Goal: Task Accomplishment & Management: Use online tool/utility

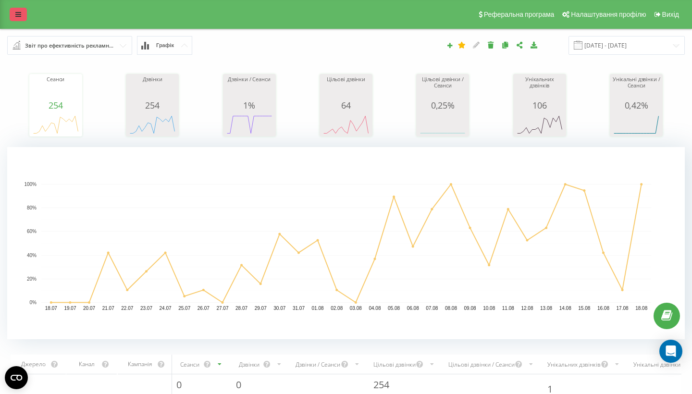
click at [18, 18] on icon at bounding box center [18, 14] width 6 height 7
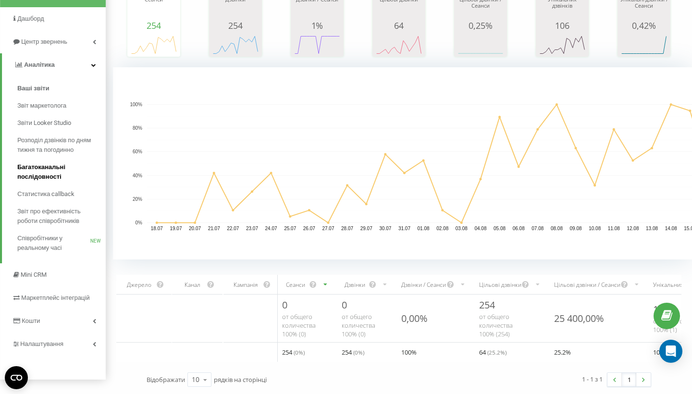
scroll to position [80, 0]
click at [34, 53] on link "Аналiтика" at bounding box center [54, 64] width 104 height 23
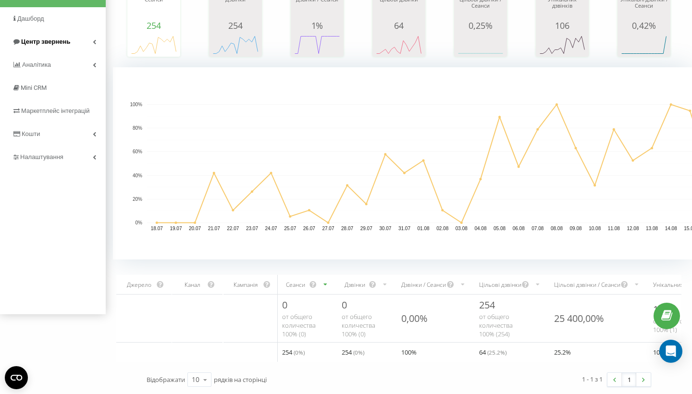
click at [36, 45] on span "Центр звернень" at bounding box center [45, 41] width 49 height 7
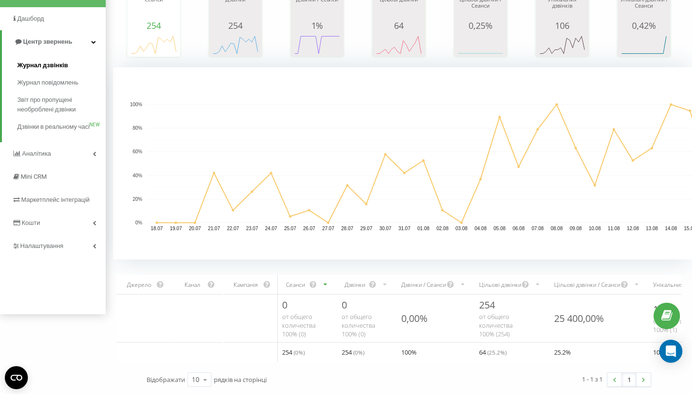
click at [39, 67] on span "Журнал дзвінків" at bounding box center [42, 66] width 51 height 10
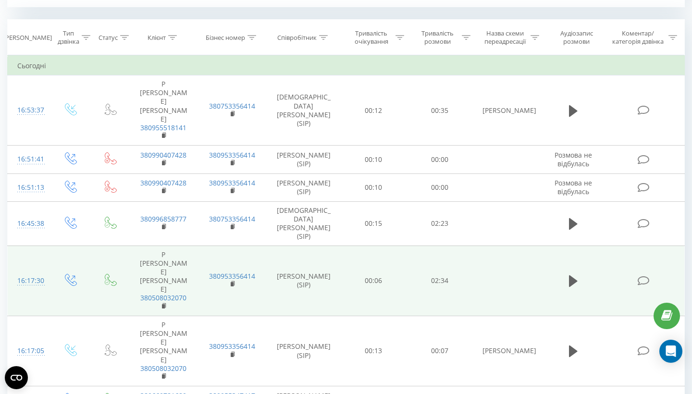
scroll to position [396, 0]
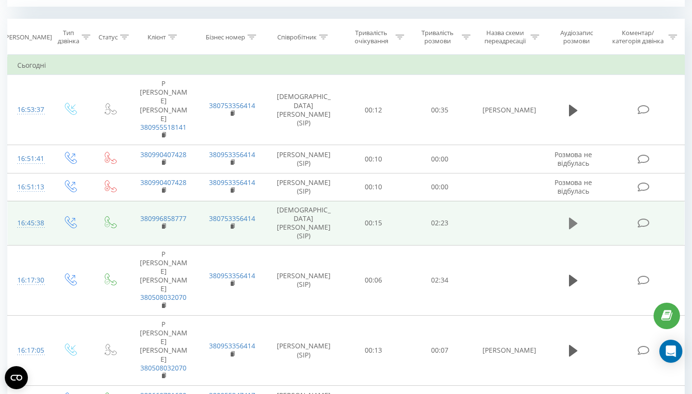
click at [572, 226] on icon at bounding box center [573, 224] width 9 height 12
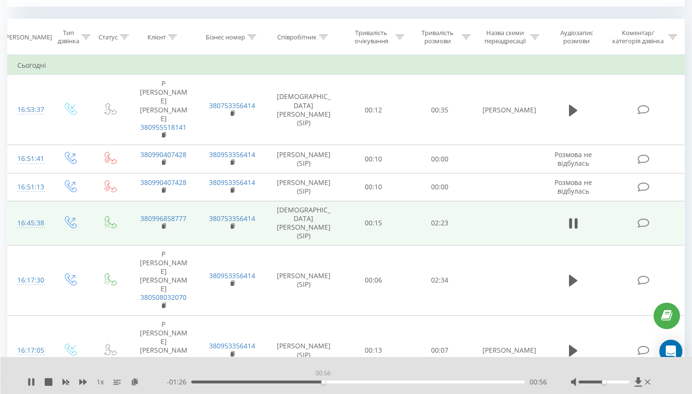
drag, startPoint x: 253, startPoint y: 382, endPoint x: 323, endPoint y: 389, distance: 70.0
click at [323, 389] on div "1 x - 01:26 00:56 00:56" at bounding box center [346, 375] width 692 height 37
drag, startPoint x: 325, startPoint y: 383, endPoint x: 233, endPoint y: 385, distance: 92.3
click at [233, 385] on div "- 01:43 00:39 00:39" at bounding box center [357, 382] width 380 height 10
drag, startPoint x: 232, startPoint y: 384, endPoint x: 206, endPoint y: 384, distance: 26.5
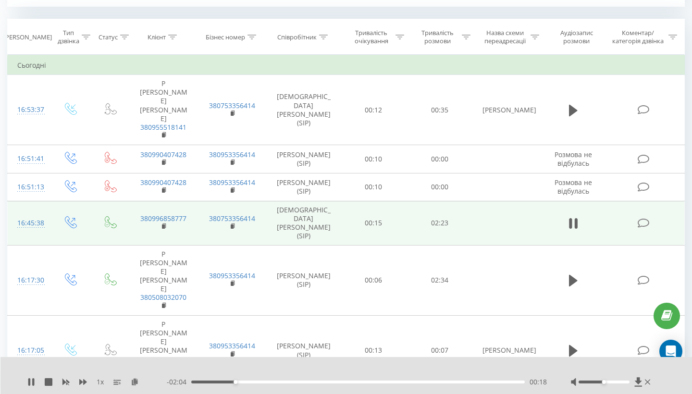
click at [206, 384] on div "- 02:04 00:18 00:18" at bounding box center [357, 382] width 380 height 10
drag, startPoint x: 238, startPoint y: 382, endPoint x: 196, endPoint y: 382, distance: 42.3
click at [196, 382] on div "00:02" at bounding box center [197, 382] width 4 height 4
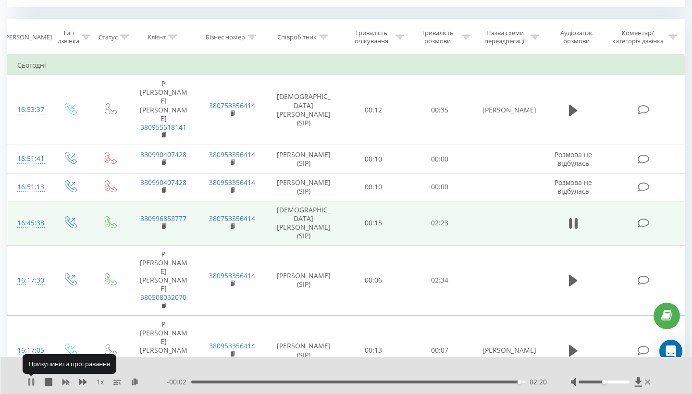
click at [31, 382] on icon at bounding box center [31, 382] width 8 height 8
click at [638, 381] on icon at bounding box center [638, 381] width 7 height 9
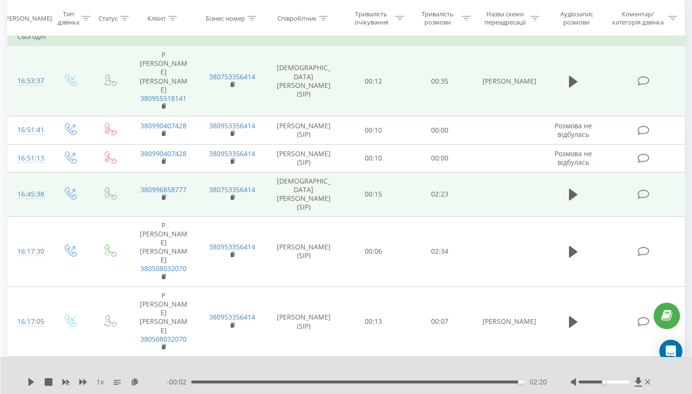
scroll to position [425, 0]
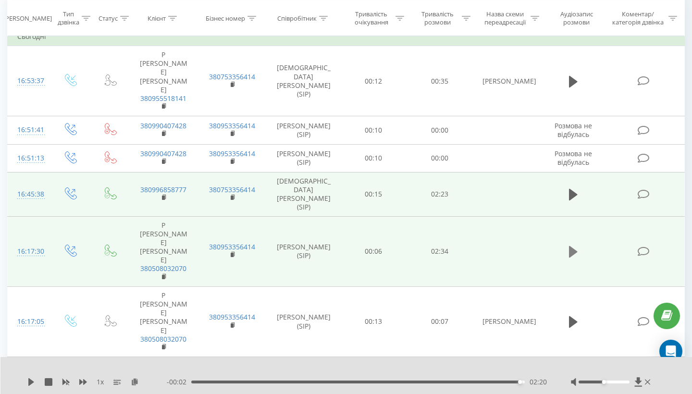
click at [567, 245] on button at bounding box center [573, 252] width 14 height 14
